Goal: Information Seeking & Learning: Learn about a topic

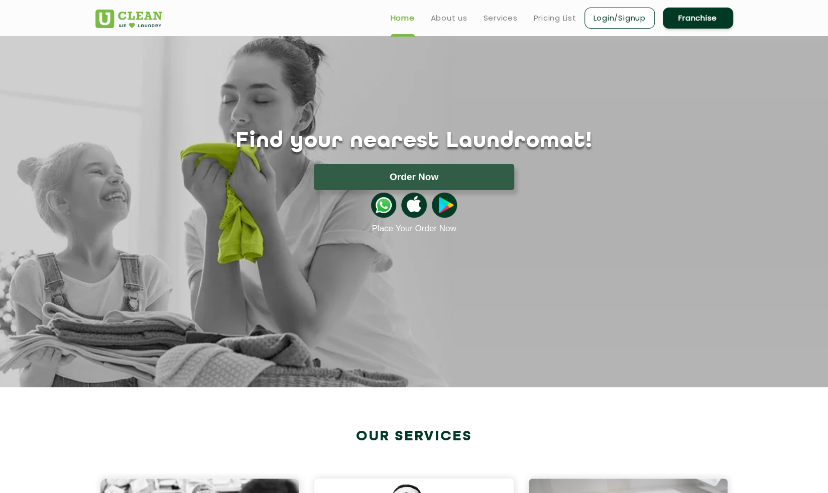
scroll to position [11, 0]
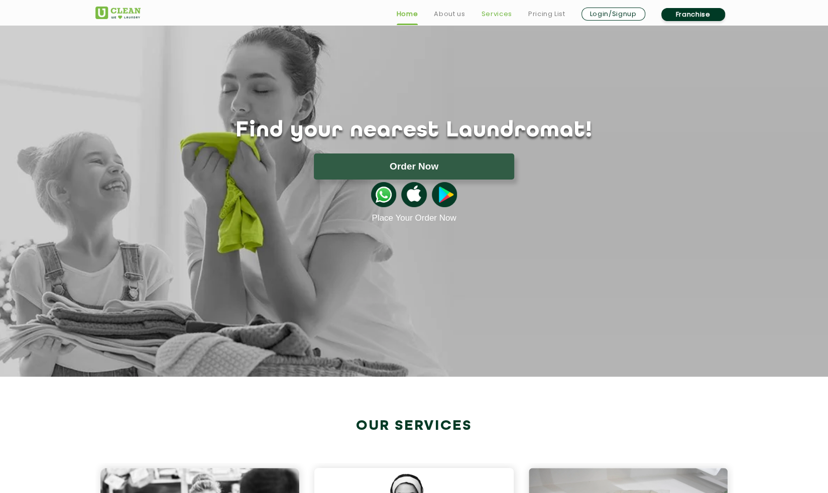
click at [498, 13] on link "Services" at bounding box center [496, 14] width 31 height 12
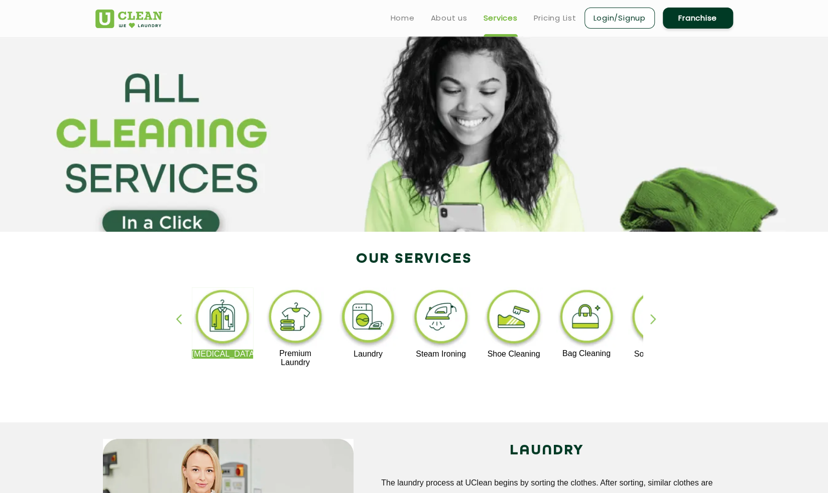
click at [654, 320] on div "button" at bounding box center [657, 328] width 15 height 28
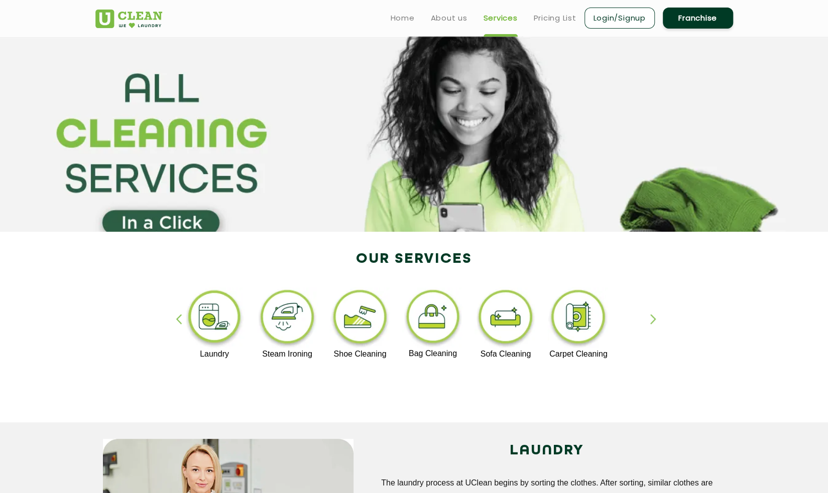
click at [176, 320] on div "button" at bounding box center [183, 328] width 15 height 28
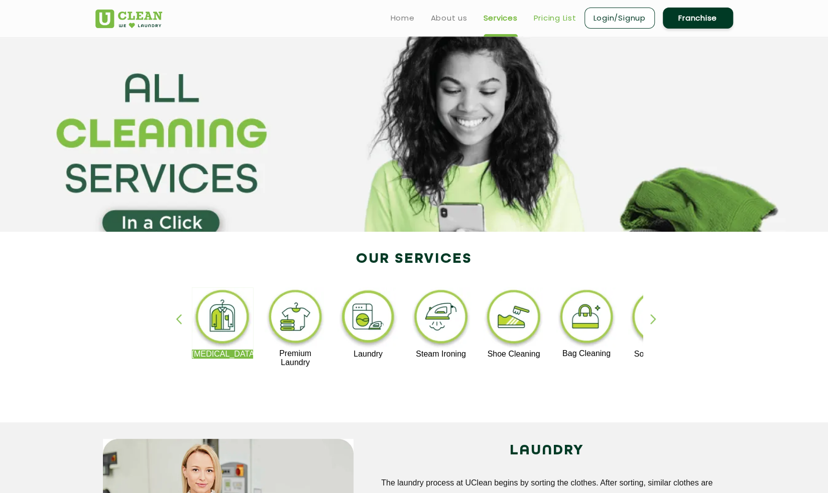
click at [550, 18] on link "Pricing List" at bounding box center [555, 18] width 43 height 12
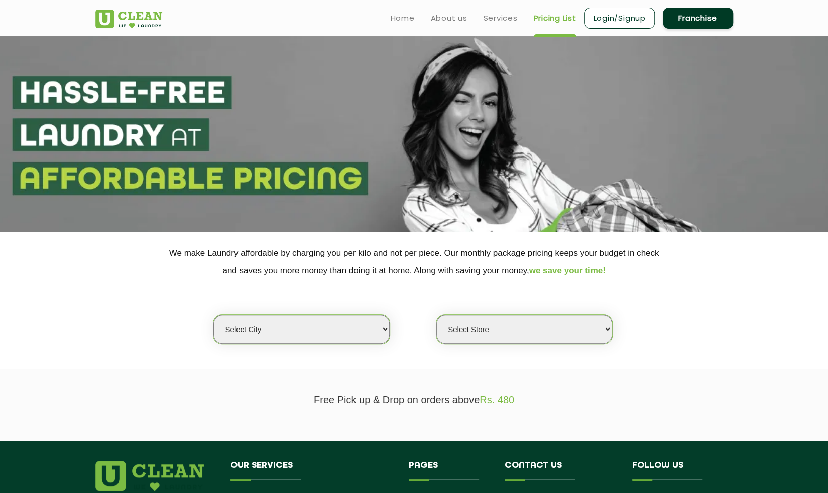
click at [342, 333] on select "Select city [GEOGRAPHIC_DATA] [GEOGRAPHIC_DATA] [GEOGRAPHIC_DATA] [GEOGRAPHIC_D…" at bounding box center [301, 329] width 176 height 29
select select "25"
click at [213, 315] on select "Select city [GEOGRAPHIC_DATA] [GEOGRAPHIC_DATA] [GEOGRAPHIC_DATA] [GEOGRAPHIC_D…" at bounding box center [301, 329] width 176 height 29
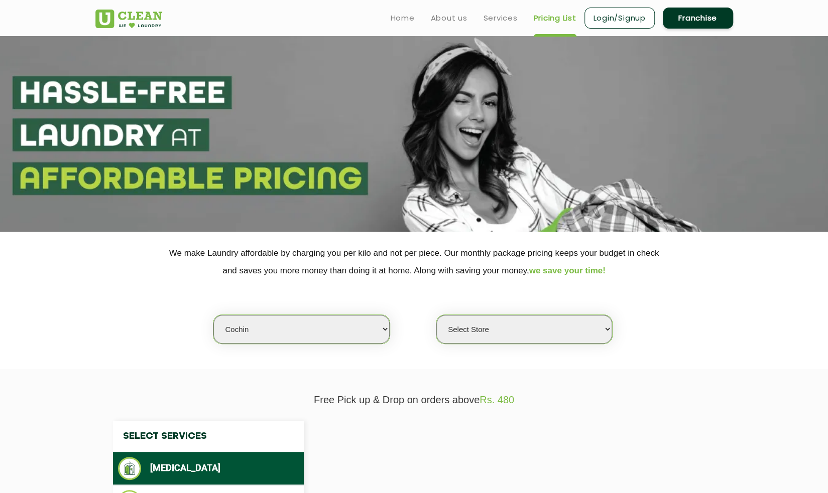
select select "0"
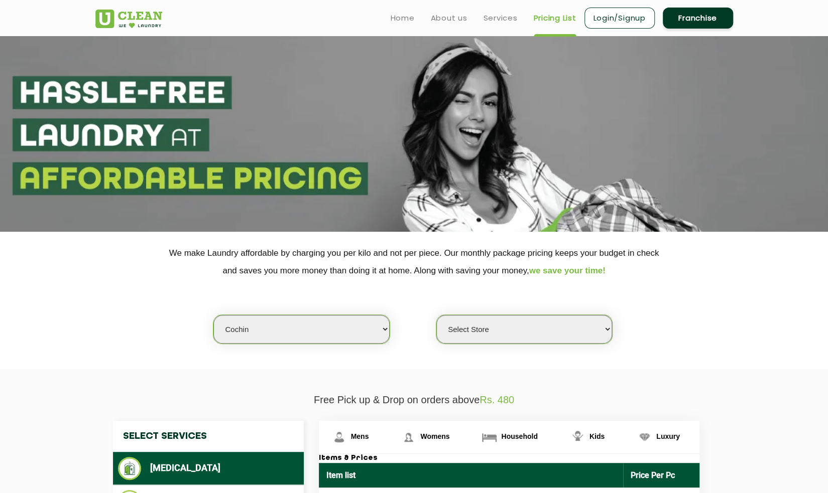
click at [528, 327] on select "Select Store UClean Kadavanthara UClean [GEOGRAPHIC_DATA] UClean Vytilla" at bounding box center [524, 329] width 176 height 29
click at [730, 349] on section "We make Laundry affordable by charging you per kilo and not per piece. Our mont…" at bounding box center [414, 301] width 828 height 138
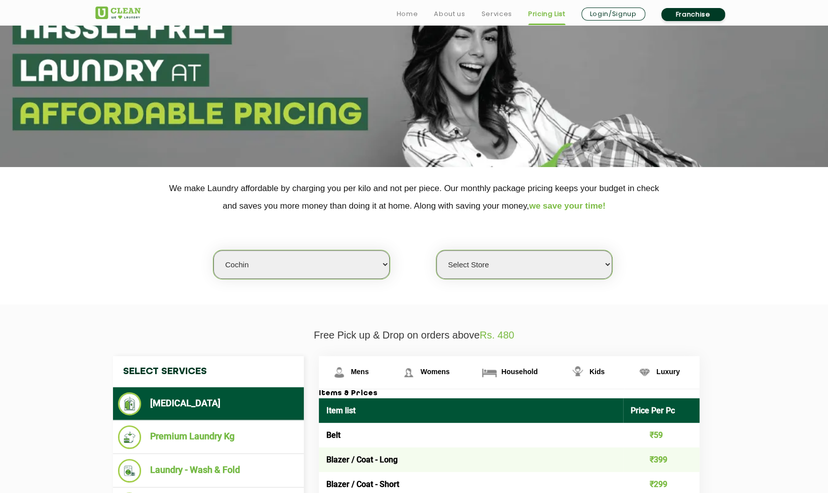
scroll to position [65, 0]
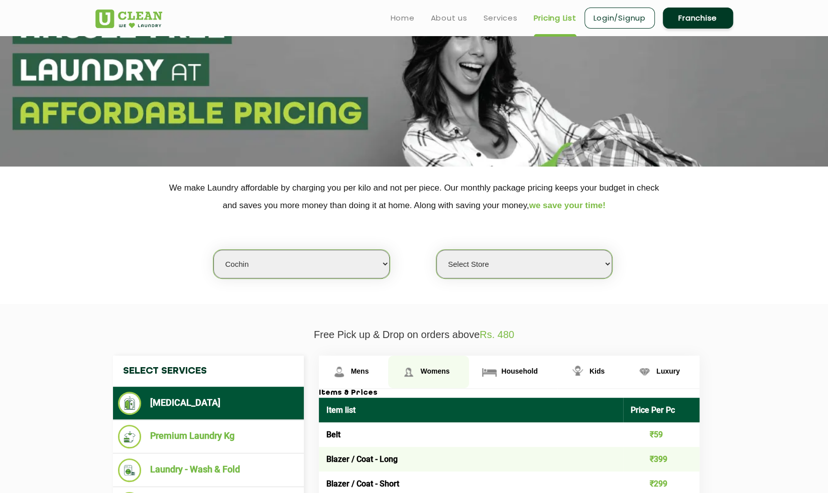
click at [433, 367] on span "Womens" at bounding box center [434, 371] width 29 height 8
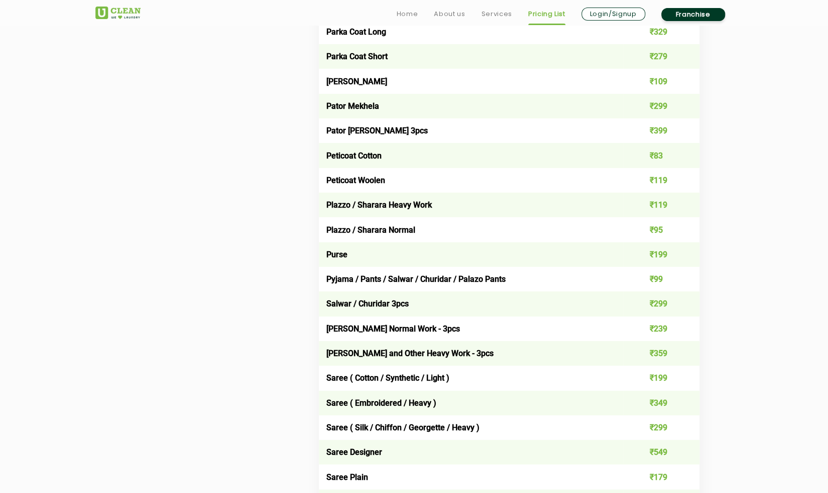
scroll to position [2548, 0]
